Goal: Task Accomplishment & Management: Manage account settings

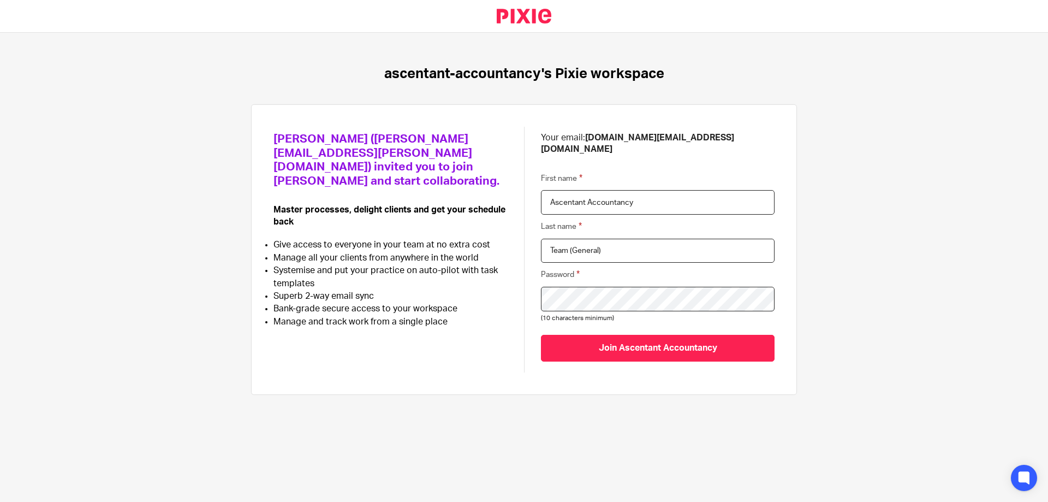
click at [624, 370] on div "[PERSON_NAME] ([PERSON_NAME][EMAIL_ADDRESS][PERSON_NAME][DOMAIN_NAME]) invited …" at bounding box center [524, 249] width 546 height 290
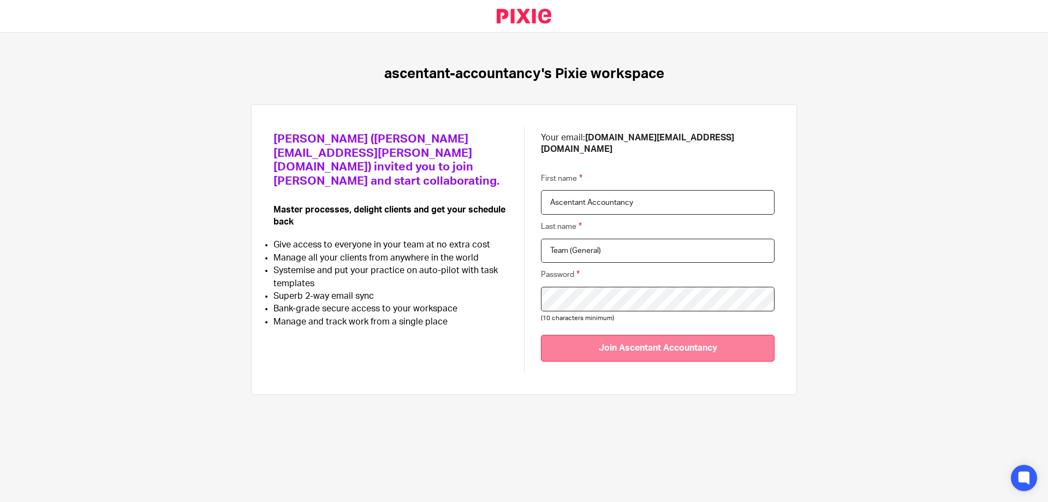
click at [623, 339] on input "Join Ascentant Accountancy" at bounding box center [658, 348] width 234 height 27
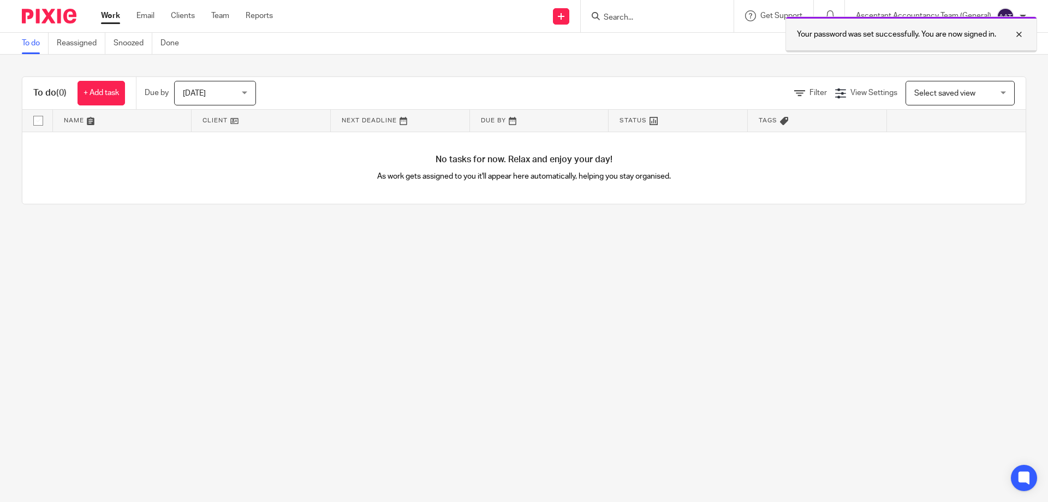
click at [1020, 37] on div at bounding box center [1010, 34] width 29 height 13
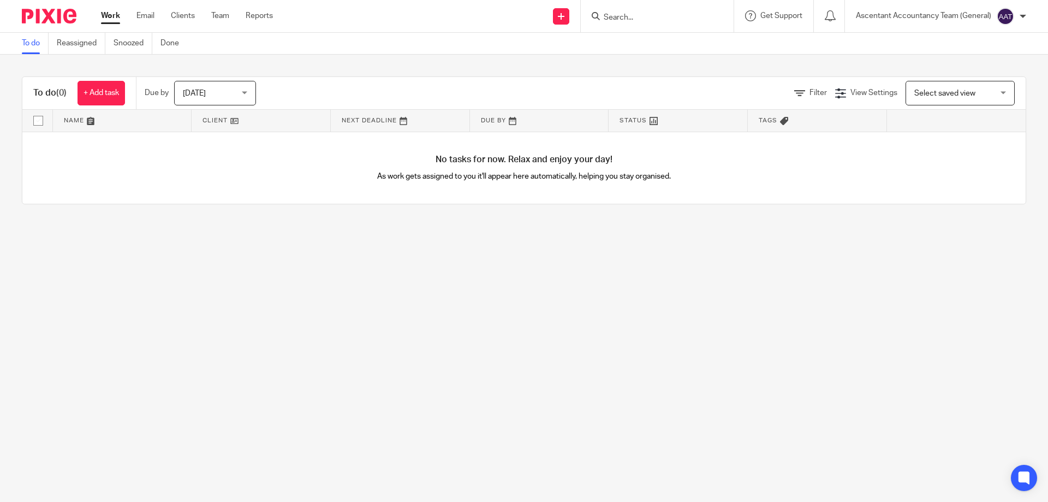
click at [1022, 15] on div at bounding box center [1023, 16] width 7 height 7
click at [987, 58] on span "Email integration" at bounding box center [991, 60] width 57 height 8
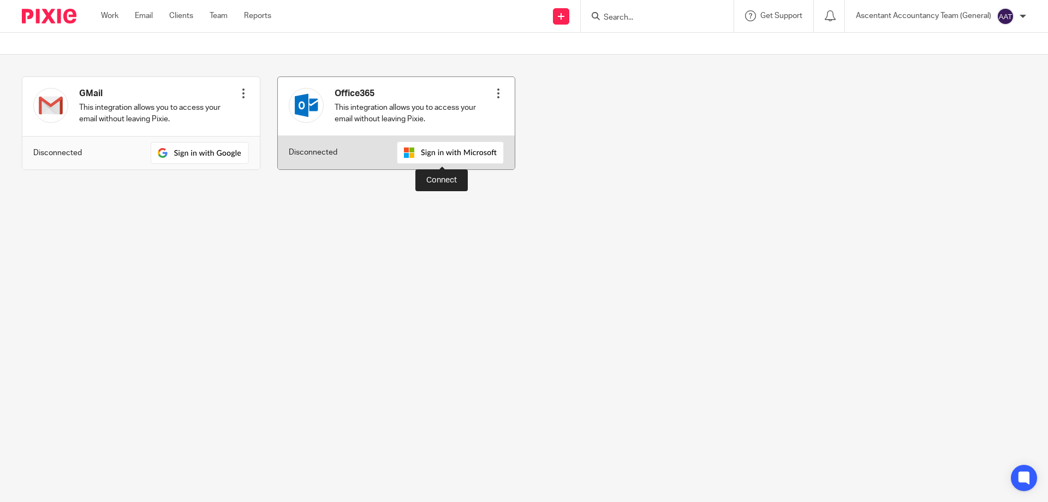
click at [441, 153] on img at bounding box center [450, 152] width 107 height 22
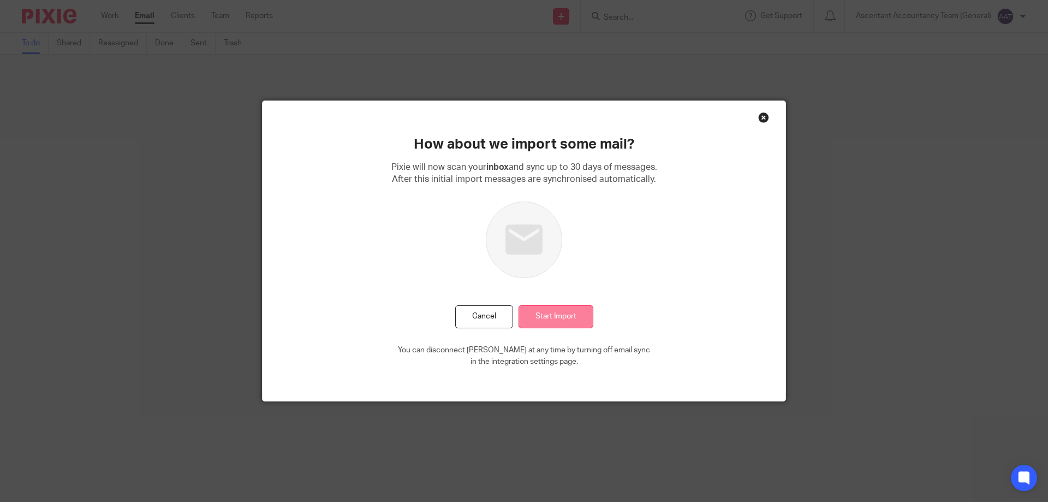
click at [560, 321] on input "Start Import" at bounding box center [556, 316] width 75 height 23
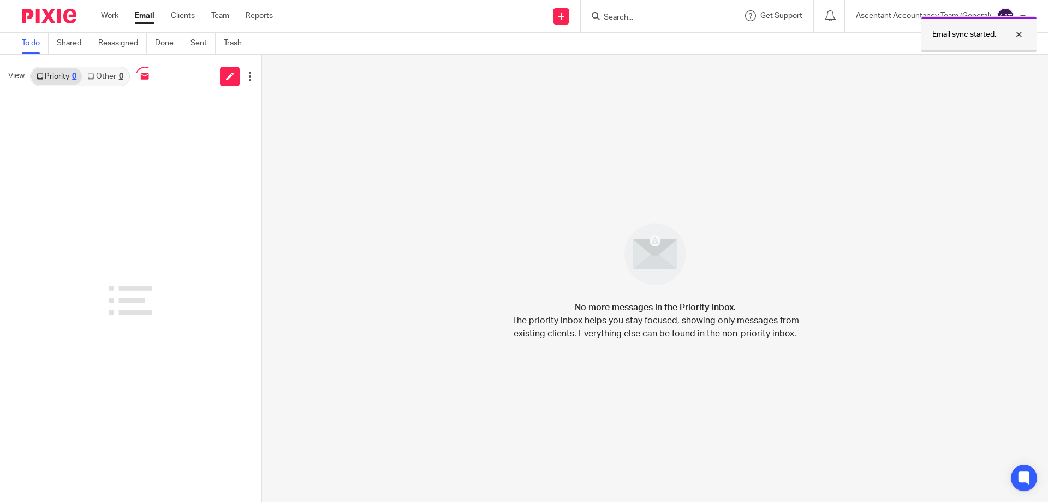
click at [1023, 32] on div at bounding box center [1010, 34] width 29 height 13
click at [953, 14] on p "Ascentant Accountancy Team (General)" at bounding box center [923, 15] width 135 height 11
click at [472, 27] on div "Send new email Create task Add client Get Support Contact via email Check our d…" at bounding box center [668, 16] width 759 height 32
click at [67, 15] on img at bounding box center [49, 16] width 55 height 15
